Goal: Information Seeking & Learning: Find specific fact

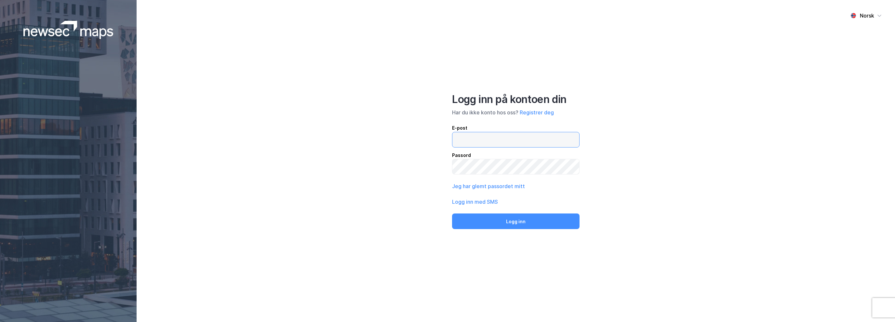
type input "[PERSON_NAME][EMAIL_ADDRESS][DOMAIN_NAME]"
click at [532, 214] on button "Logg inn" at bounding box center [515, 222] width 127 height 16
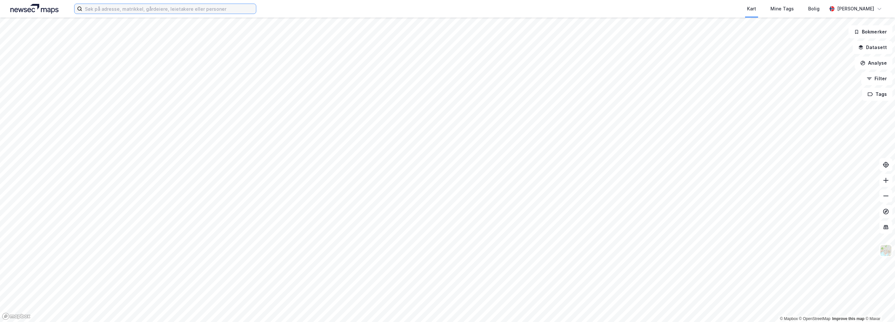
click at [180, 10] on input at bounding box center [169, 9] width 174 height 10
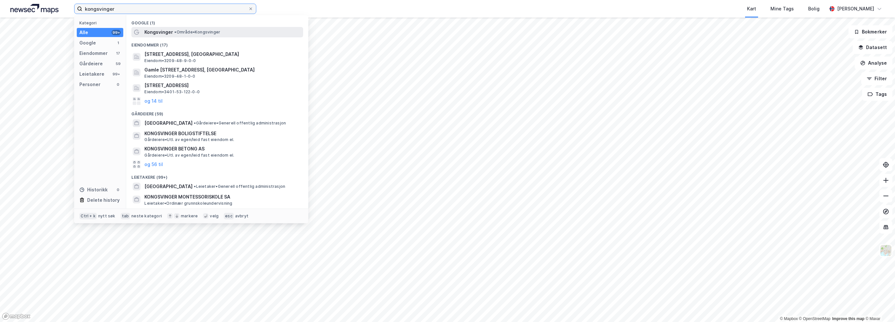
type input "kongsvinger"
click at [189, 30] on span "• Område • [GEOGRAPHIC_DATA]" at bounding box center [197, 32] width 46 height 5
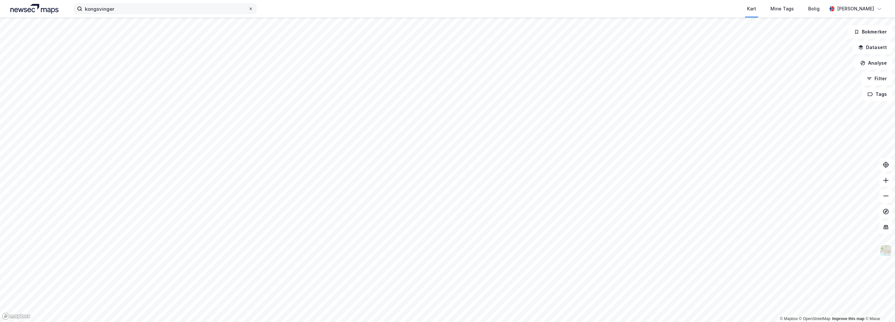
click at [250, 10] on icon at bounding box center [251, 9] width 4 height 4
click at [248, 10] on input "kongsvinger" at bounding box center [165, 9] width 166 height 10
click at [883, 250] on img at bounding box center [885, 250] width 12 height 12
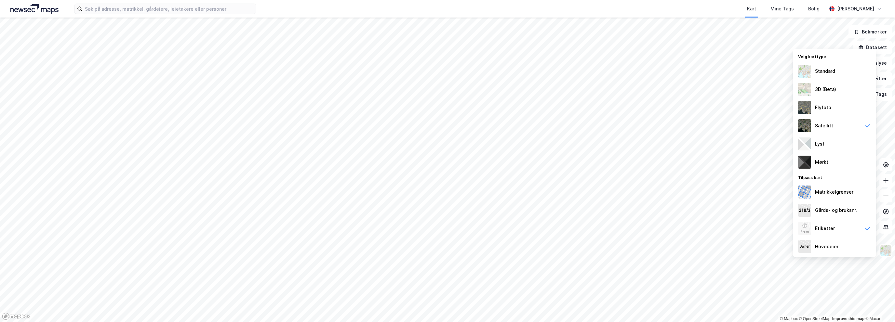
click at [809, 75] on img at bounding box center [804, 71] width 13 height 13
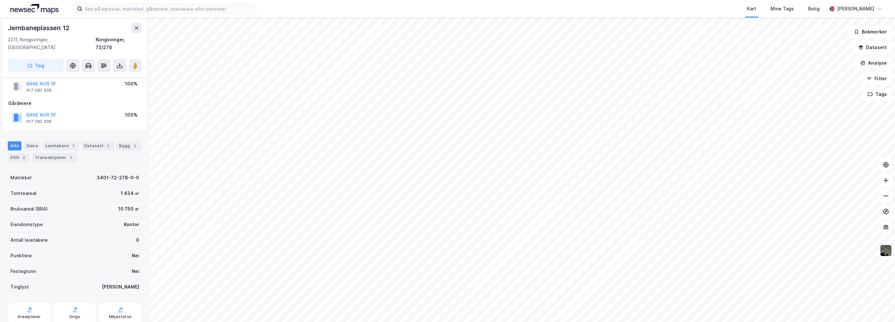
scroll to position [31, 0]
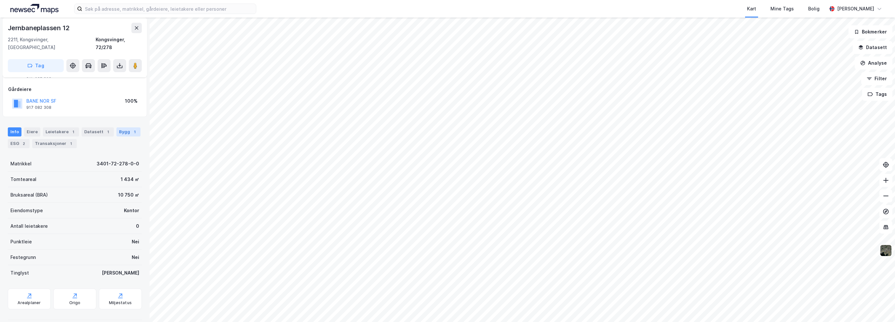
click at [118, 127] on div "Bygg 1" at bounding box center [128, 131] width 24 height 9
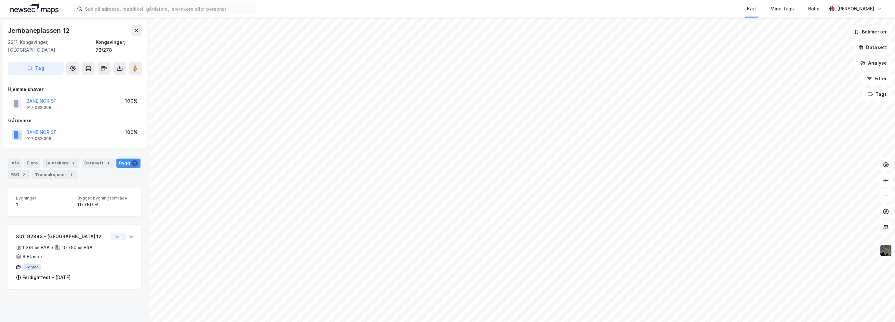
click at [29, 26] on div "Jernbaneplassen 12" at bounding box center [39, 30] width 63 height 10
click at [30, 27] on div "Jernbaneplassen 12" at bounding box center [39, 30] width 63 height 10
click at [15, 159] on div "Info" at bounding box center [15, 163] width 14 height 9
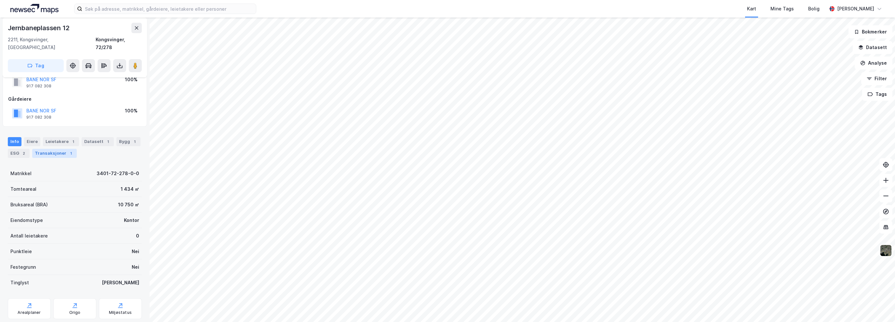
scroll to position [31, 0]
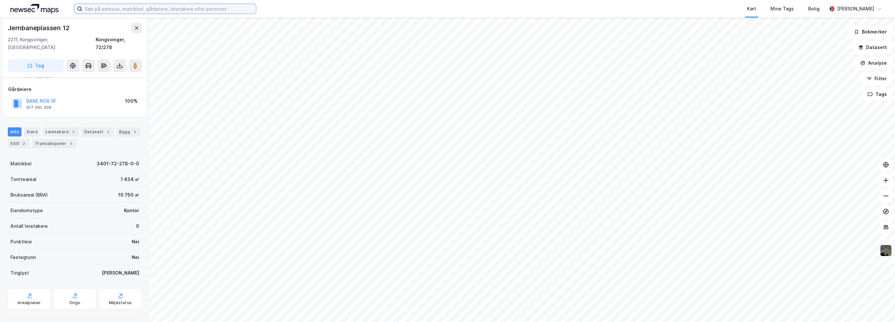
click at [121, 7] on input at bounding box center [169, 9] width 174 height 10
paste input "[STREET_ADDRESS]"
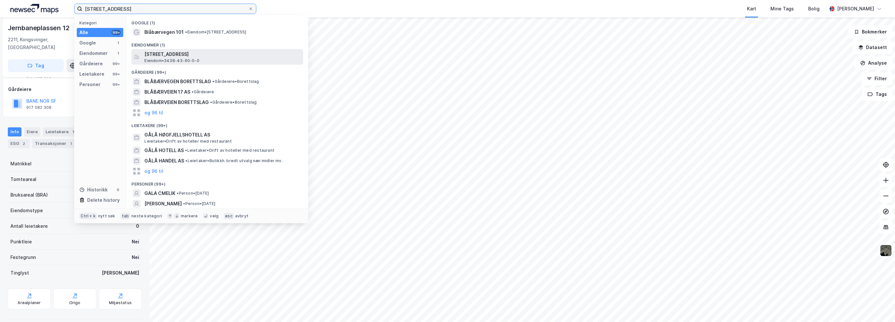
type input "[STREET_ADDRESS]"
click at [187, 59] on span "Eiendom • 3438-43-60-0-0" at bounding box center [171, 60] width 55 height 5
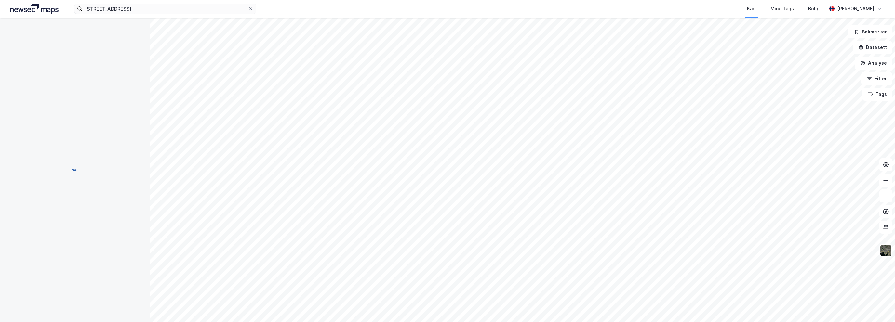
scroll to position [31, 0]
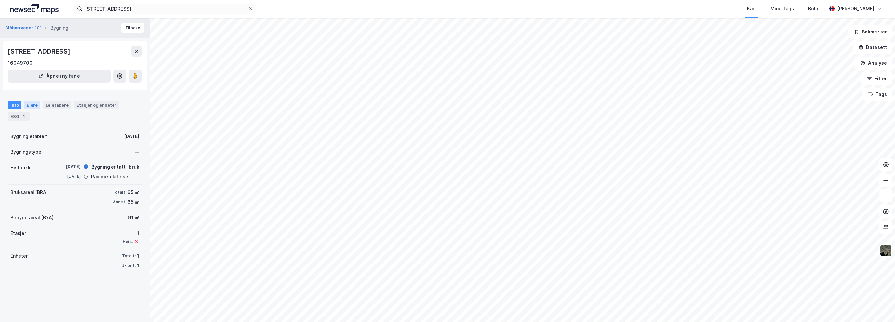
click at [33, 103] on div "Eiere" at bounding box center [32, 105] width 16 height 8
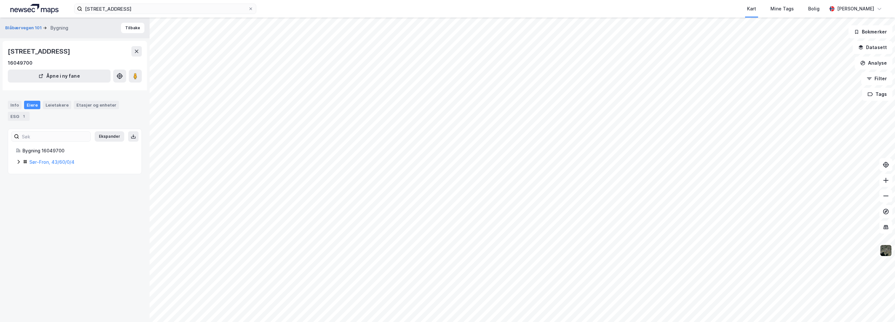
click at [19, 161] on icon at bounding box center [19, 162] width 2 height 4
